Goal: Information Seeking & Learning: Find specific fact

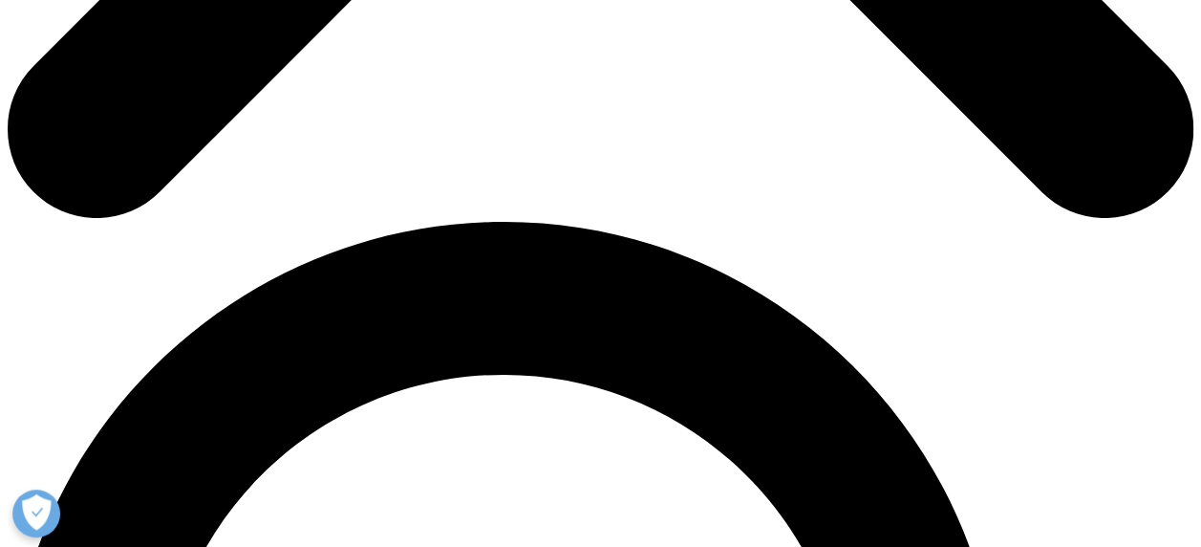
scroll to position [748, 0]
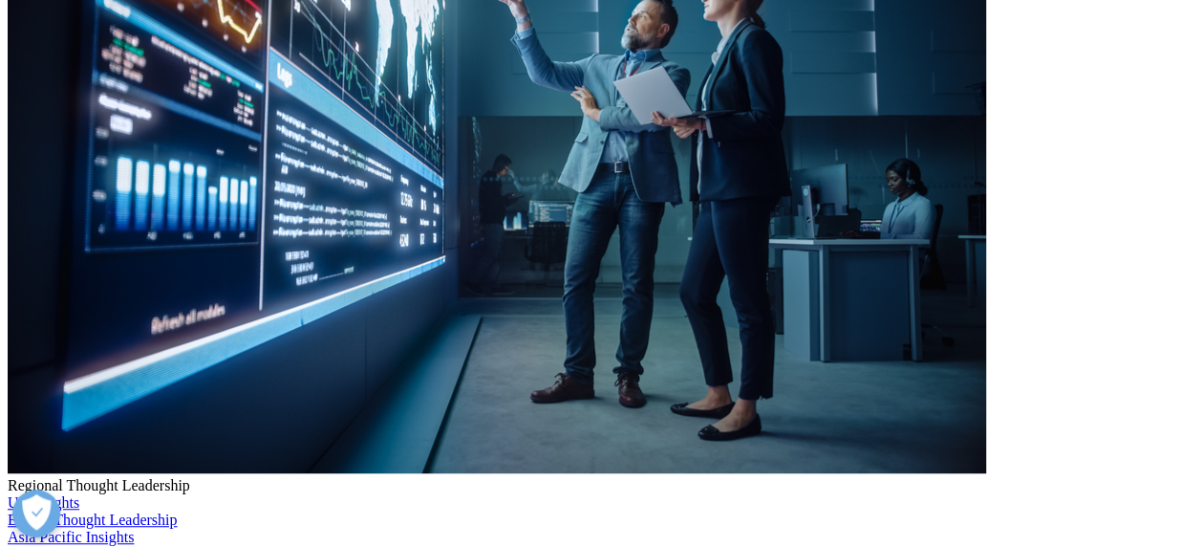
scroll to position [478, 0]
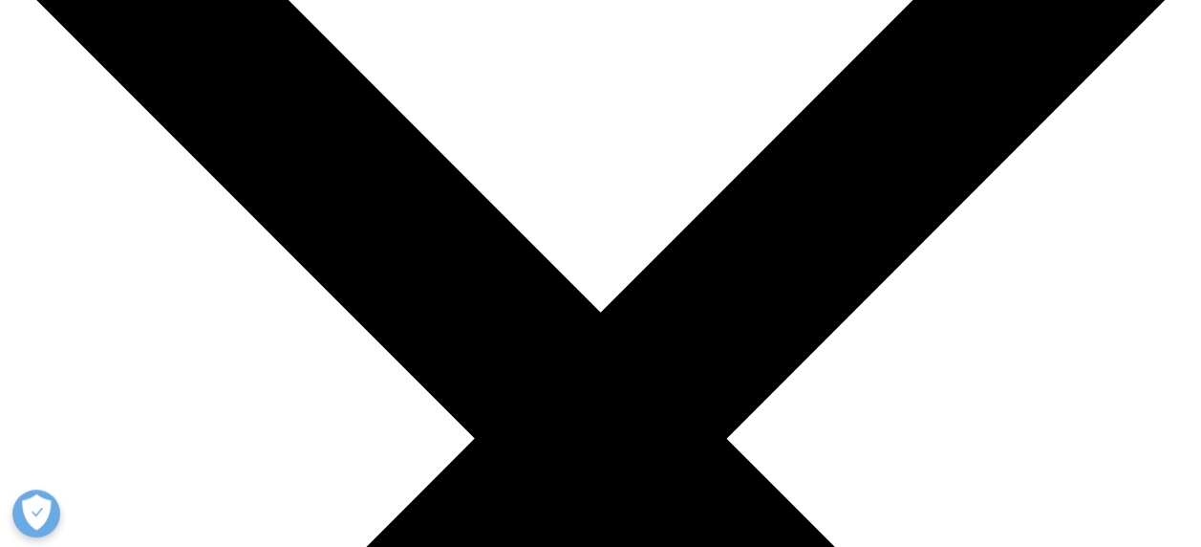
scroll to position [287, 0]
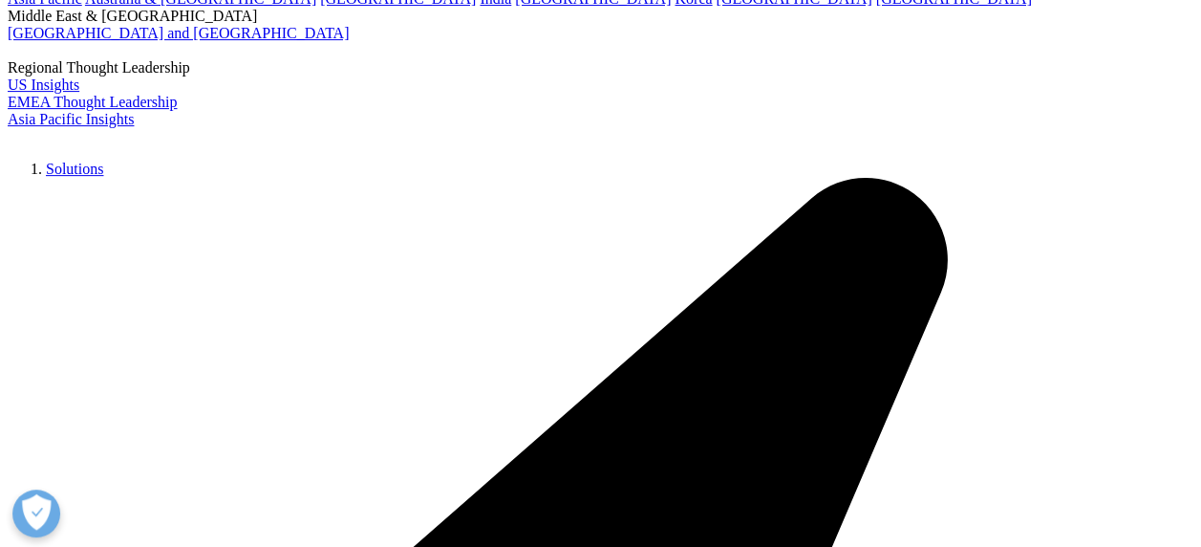
paste input "lobal trends in R&D 2024"
type input "global trends in r d 2025"
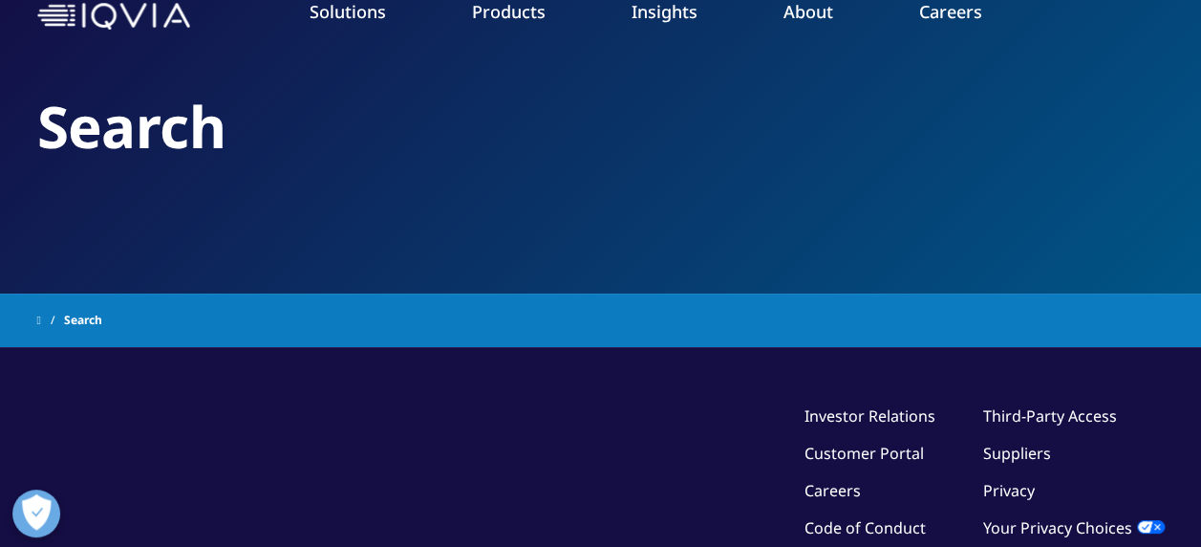
type input "global trends in r d 2025"
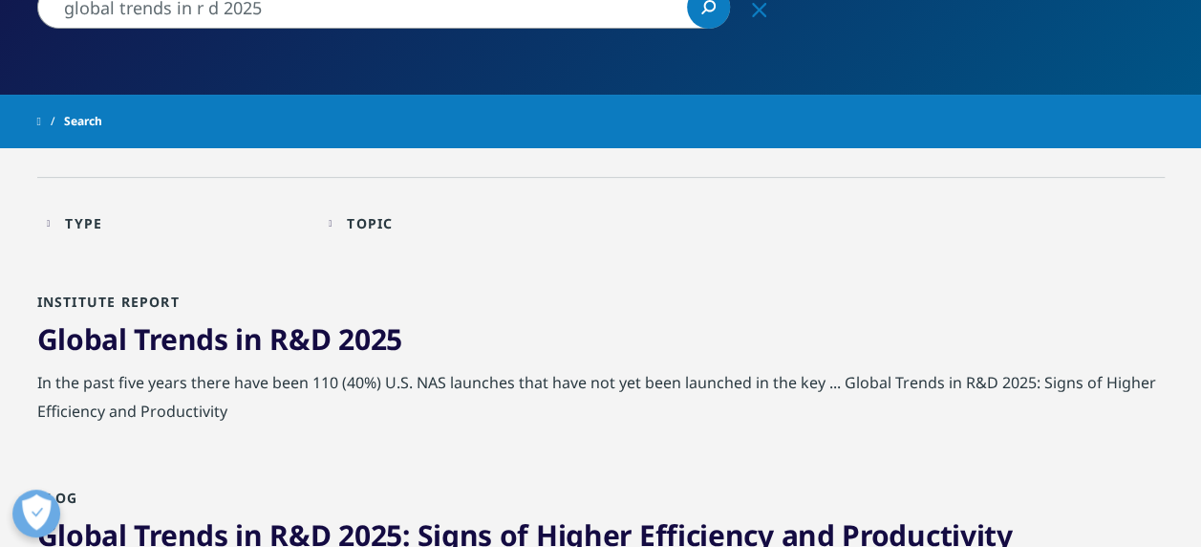
scroll to position [287, 0]
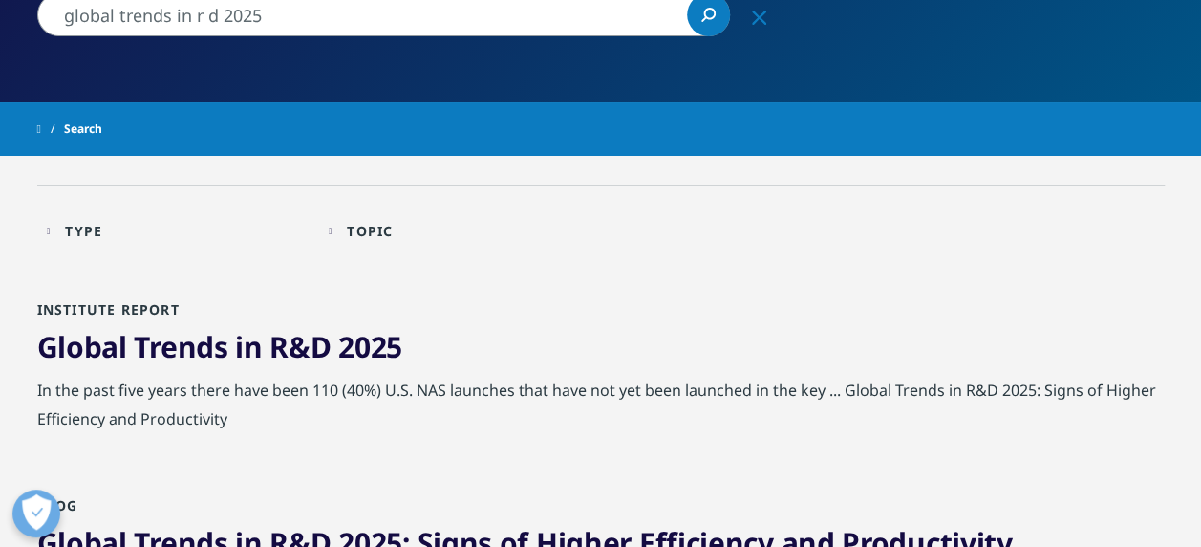
click at [245, 351] on span "in" at bounding box center [248, 346] width 27 height 39
click at [359, 341] on span "2025" at bounding box center [370, 346] width 64 height 39
click at [181, 343] on span "Trends" at bounding box center [181, 346] width 94 height 39
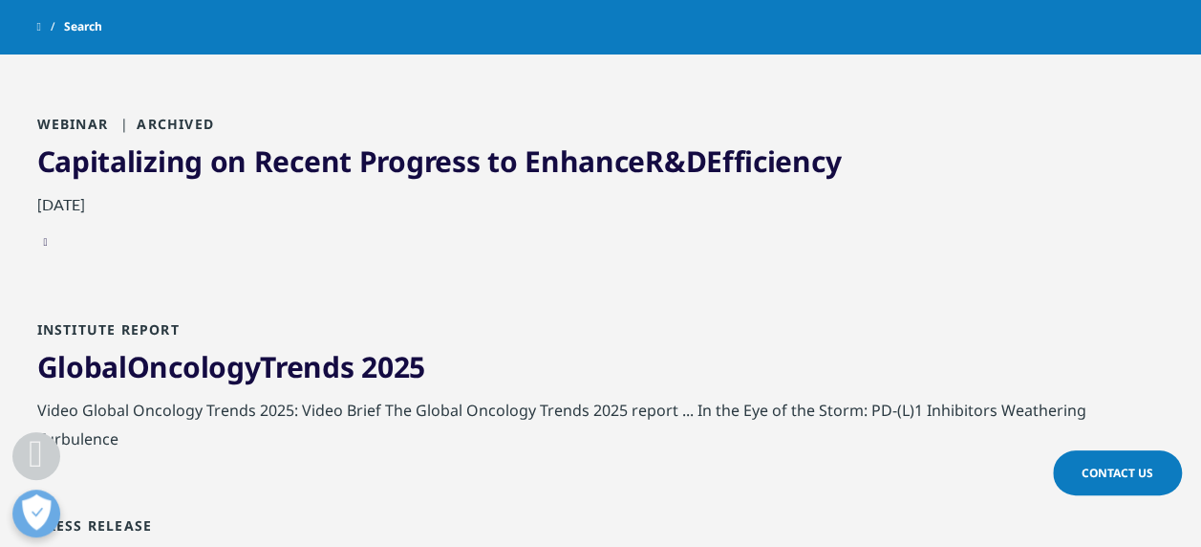
scroll to position [1242, 0]
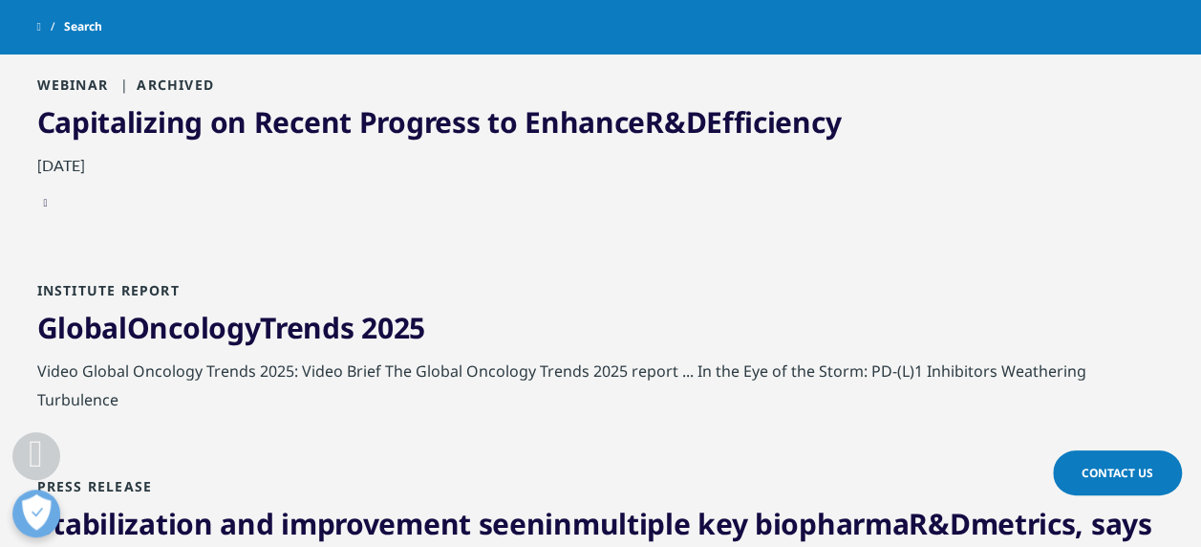
click at [176, 336] on link "Global Oncology Trends 2025" at bounding box center [231, 327] width 389 height 39
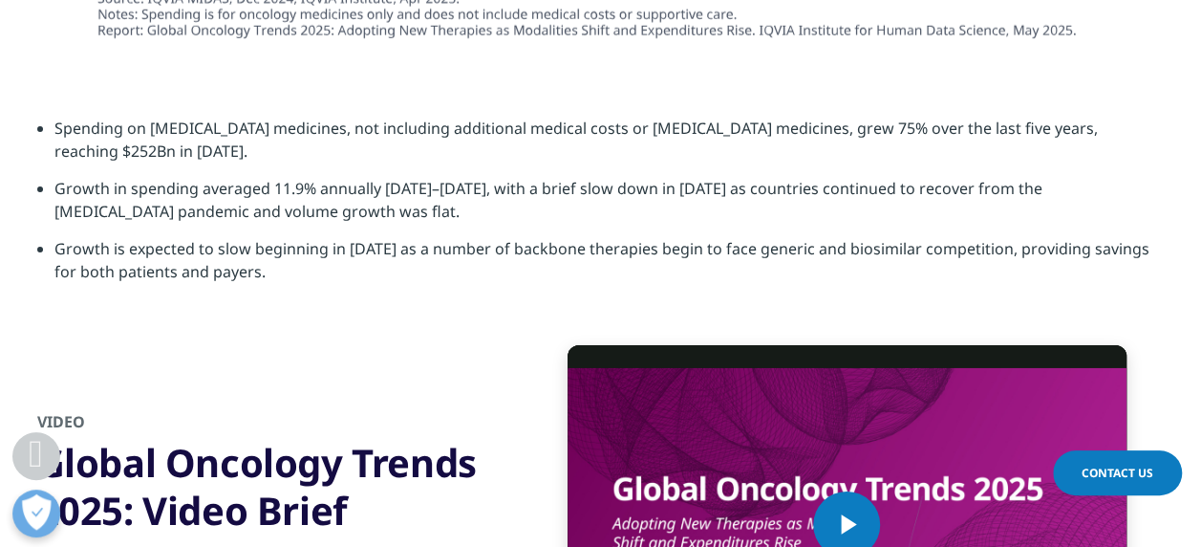
scroll to position [6434, 0]
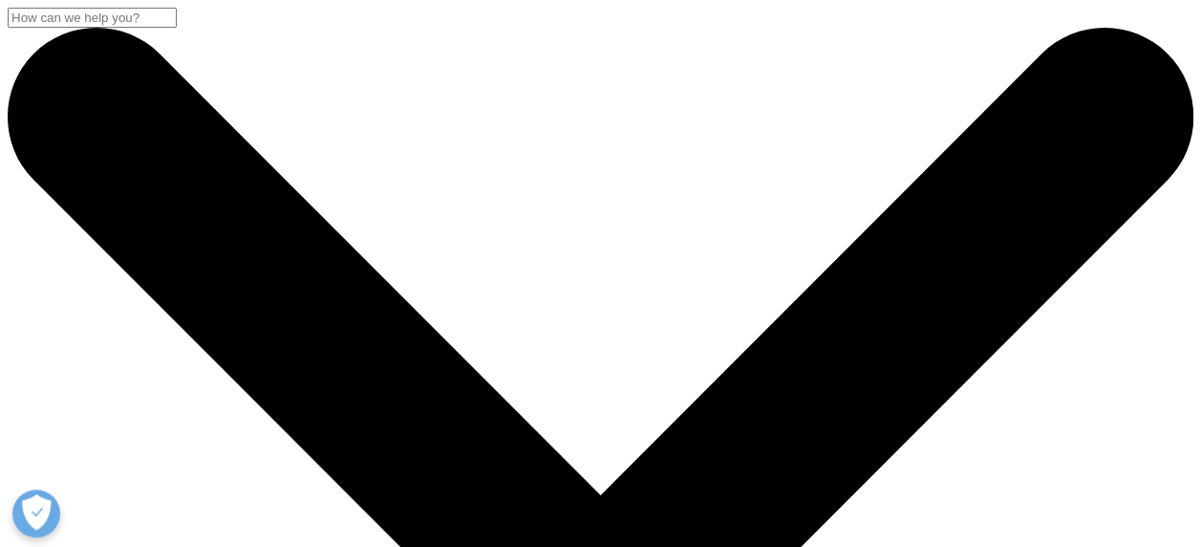
drag, startPoint x: 260, startPoint y: 307, endPoint x: 0, endPoint y: 262, distance: 263.8
type input "A"
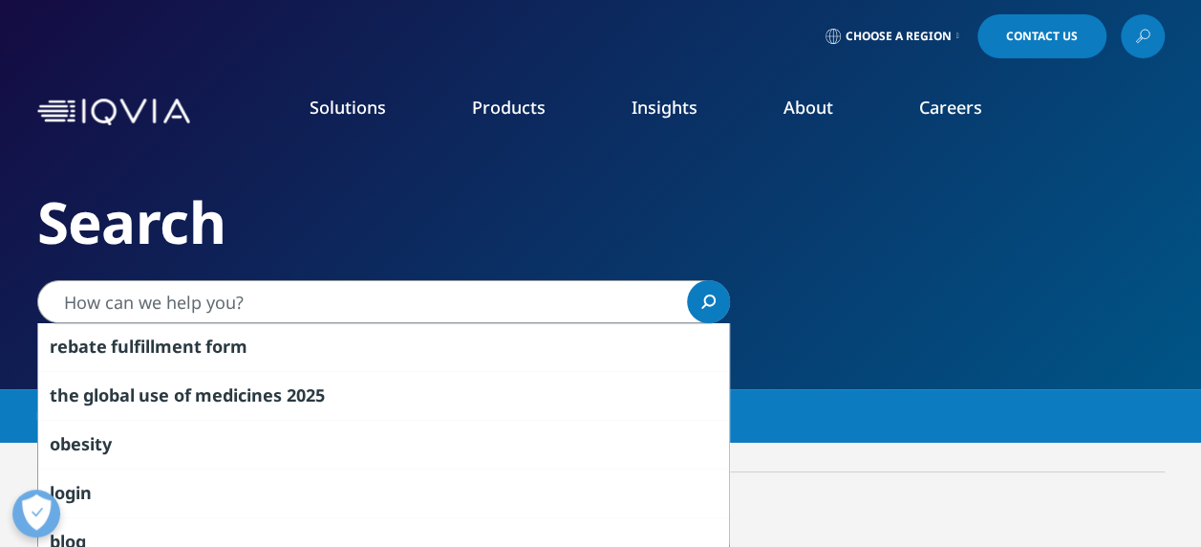
click at [235, 81] on nav "Solutions quick find a capability Clear Search Loading SOLUTIONS Research & Dev…" at bounding box center [681, 112] width 967 height 90
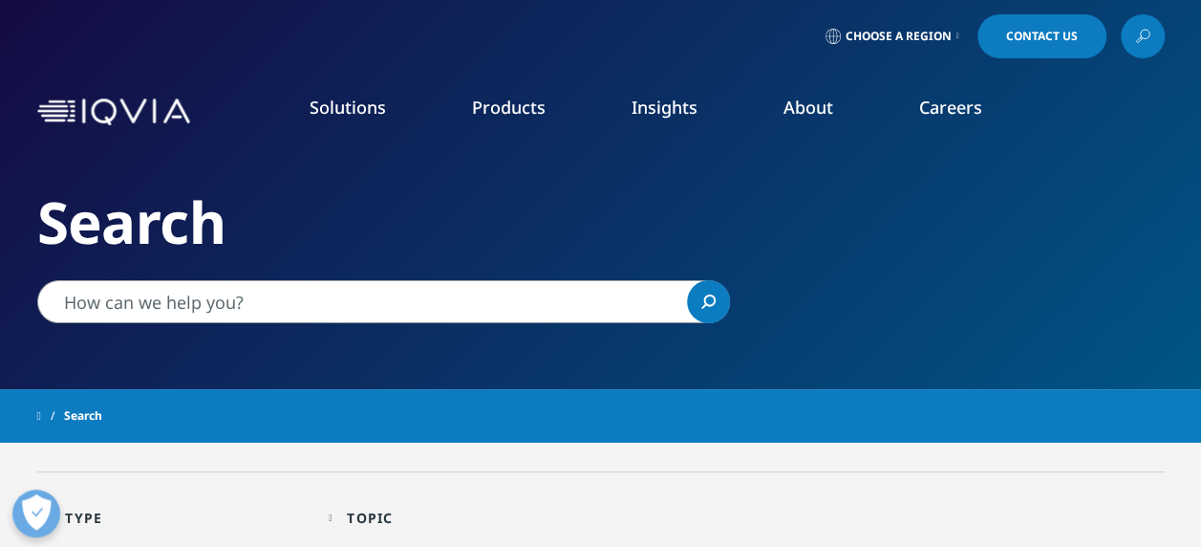
click at [243, 295] on input "Search" at bounding box center [383, 301] width 693 height 43
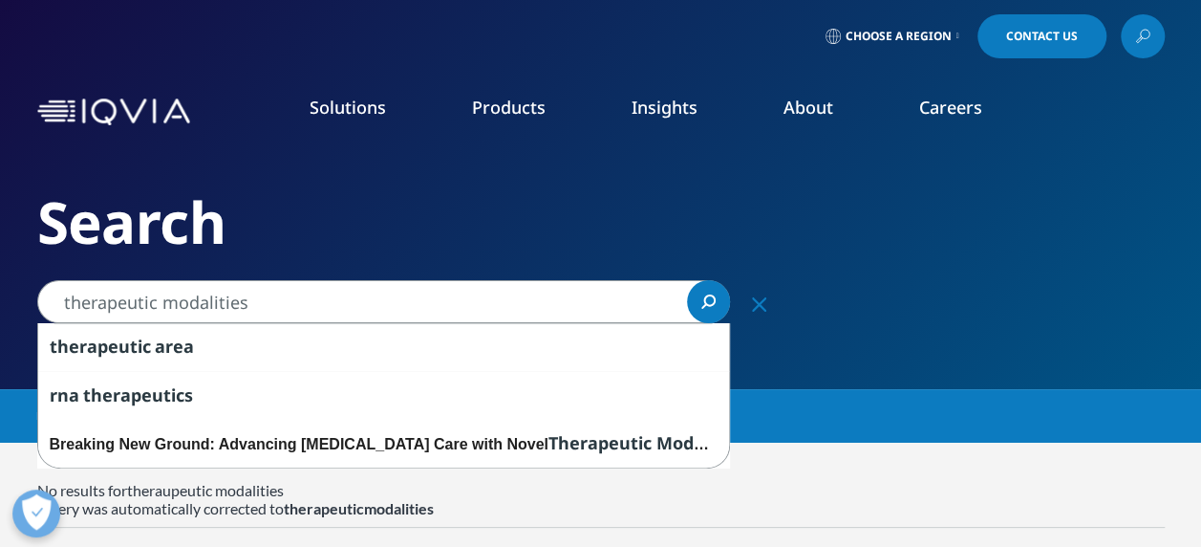
drag, startPoint x: 162, startPoint y: 295, endPoint x: 45, endPoint y: 296, distance: 117.5
click at [45, 296] on input "therapeutic modalities" at bounding box center [383, 301] width 693 height 43
type input "modalities"
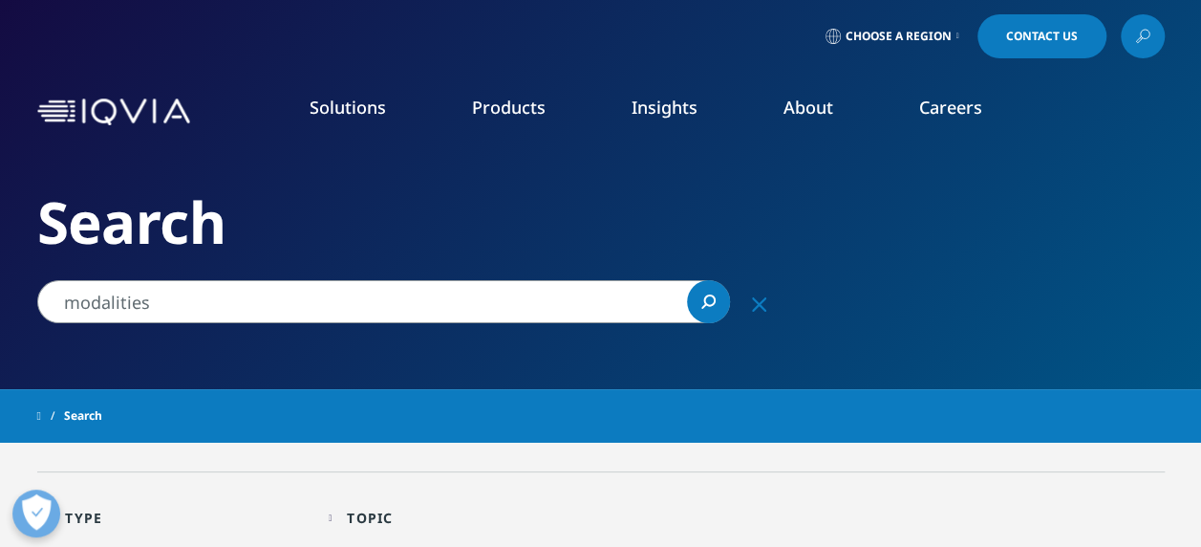
drag, startPoint x: 173, startPoint y: 300, endPoint x: -4, endPoint y: 287, distance: 177.3
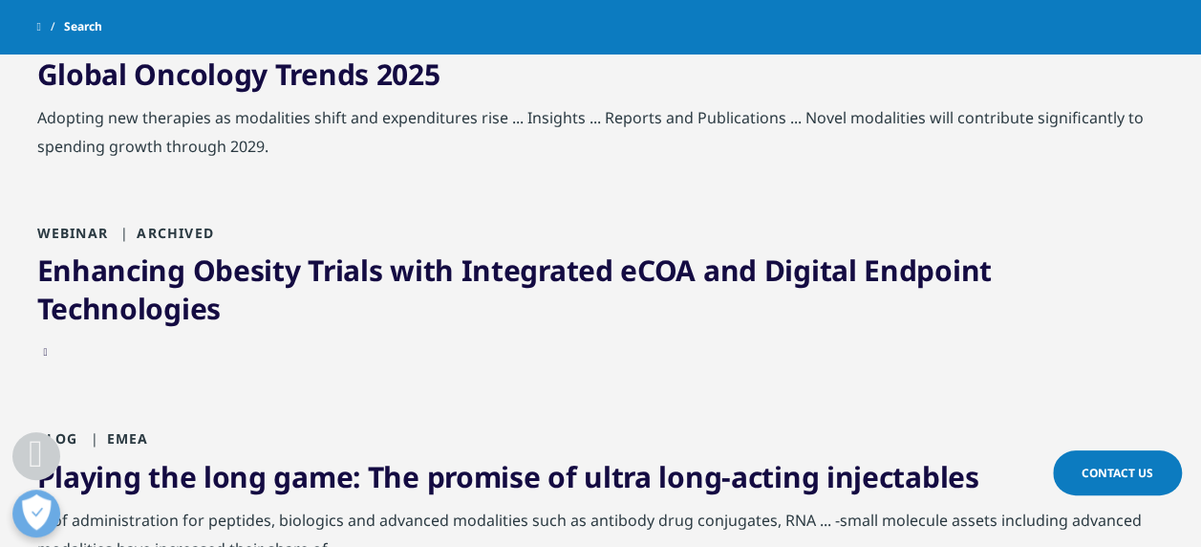
scroll to position [669, 0]
